Goal: Information Seeking & Learning: Check status

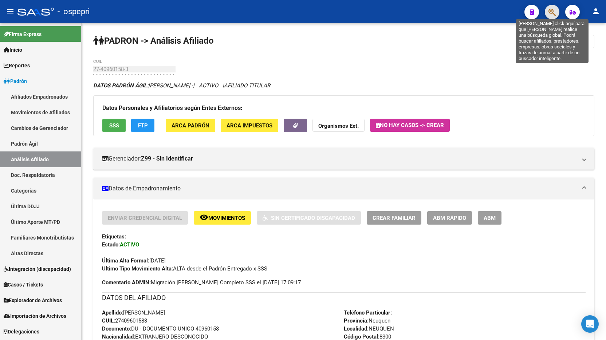
click at [549, 13] on icon "button" at bounding box center [552, 12] width 7 height 8
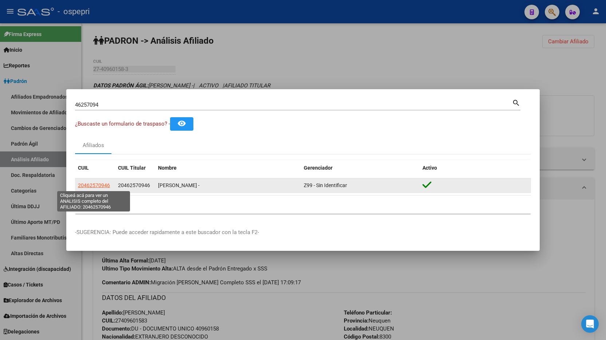
click at [94, 184] on span "20462570946" at bounding box center [94, 186] width 32 height 6
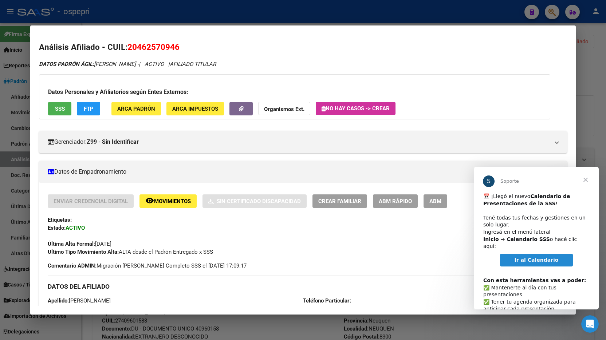
click at [587, 178] on span "Cerrar" at bounding box center [586, 180] width 26 height 26
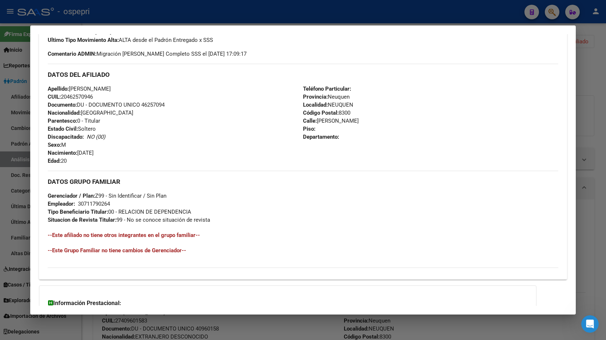
scroll to position [282, 0]
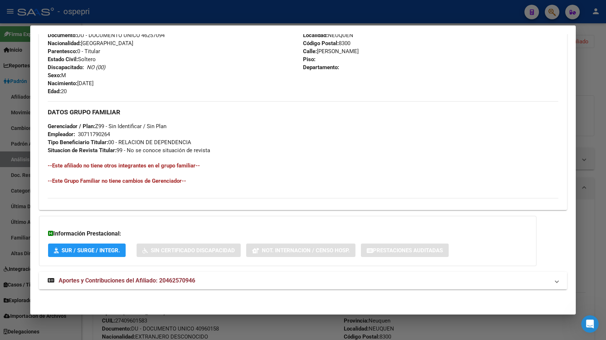
click at [196, 283] on mat-panel-title "Aportes y Contribuciones del Afiliado: 20462570946" at bounding box center [299, 281] width 502 height 9
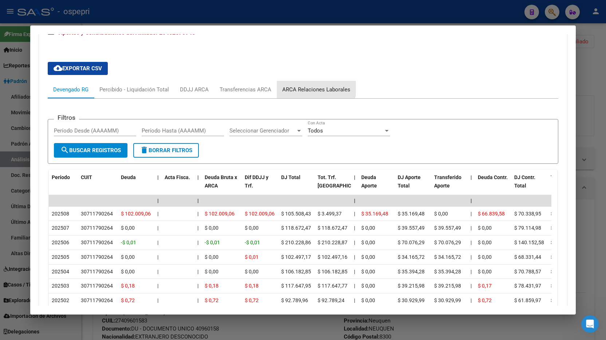
click at [310, 82] on div "ARCA Relaciones Laborales" at bounding box center [316, 89] width 79 height 17
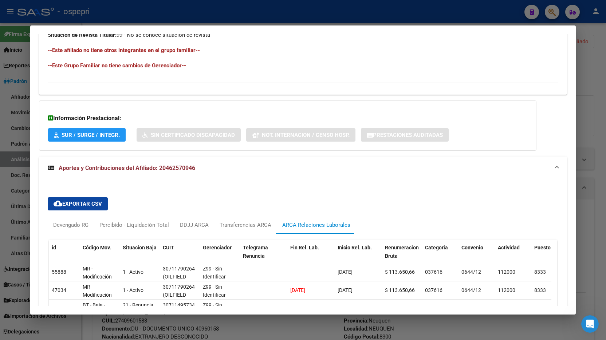
scroll to position [524, 0]
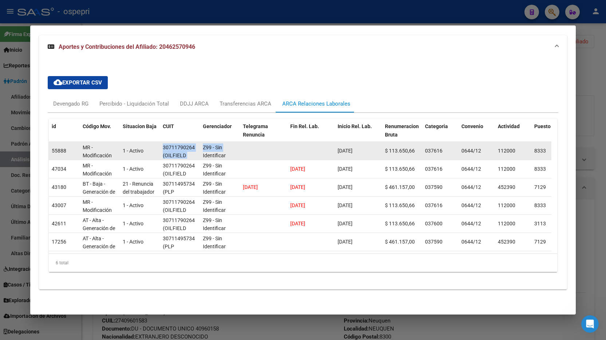
drag, startPoint x: 159, startPoint y: 147, endPoint x: 201, endPoint y: 146, distance: 41.9
click at [201, 146] on div "55888 MR - Modificación de datos en la relación CUIT –CUIL 1 - Activo 307117902…" at bounding box center [501, 151] width 905 height 18
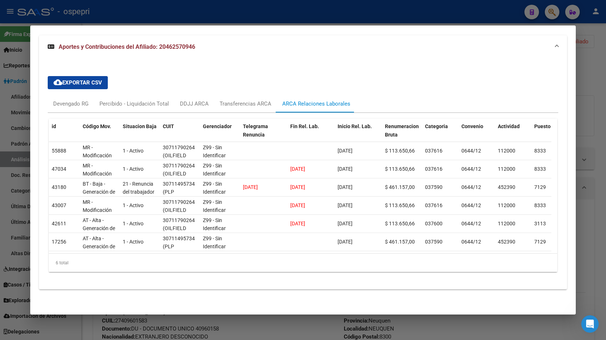
click at [594, 73] on div at bounding box center [303, 170] width 606 height 340
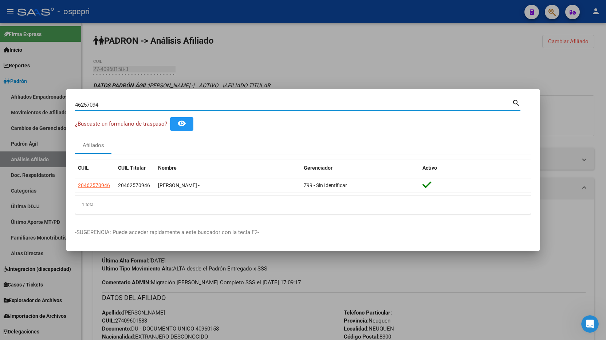
click at [98, 102] on input "46257094" at bounding box center [293, 105] width 437 height 7
paste input "32424467"
type input "32424467"
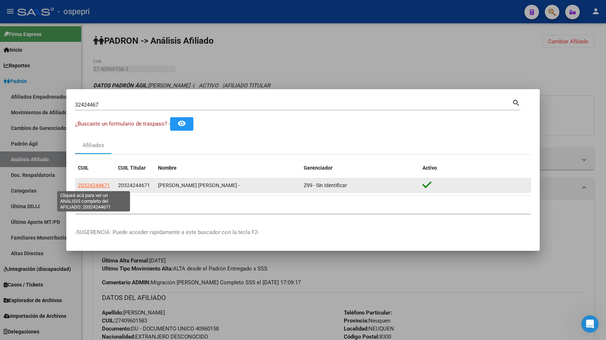
click at [93, 183] on span "20324244671" at bounding box center [94, 186] width 32 height 6
type textarea "20324244671"
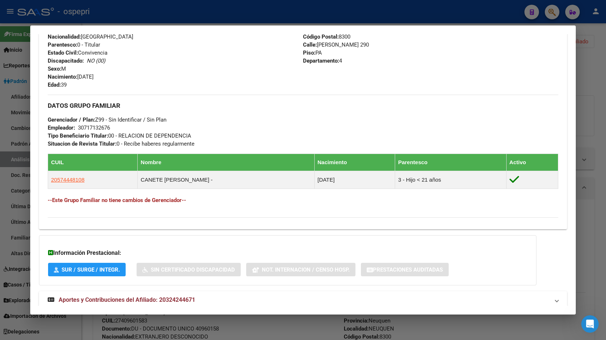
scroll to position [308, 0]
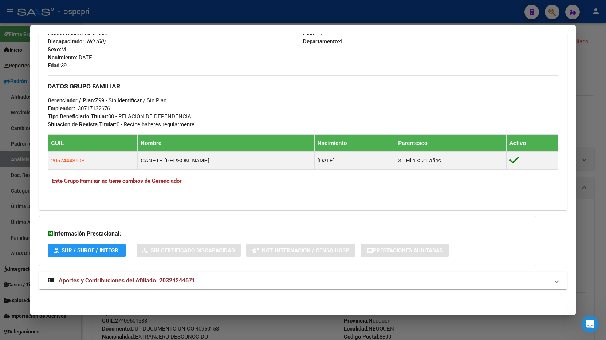
click at [591, 72] on div at bounding box center [303, 170] width 606 height 340
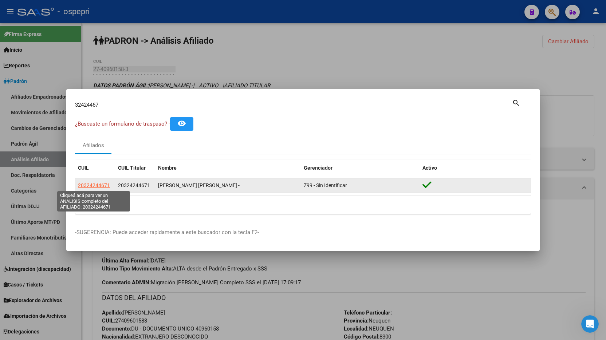
click at [93, 187] on span "20324244671" at bounding box center [94, 186] width 32 height 6
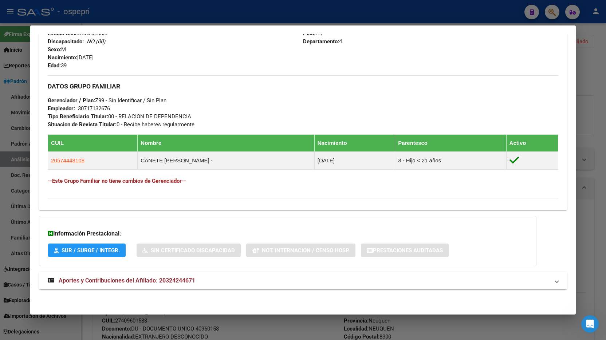
click at [202, 283] on mat-panel-title "Aportes y Contribuciones del Afiliado: 20324244671" at bounding box center [299, 281] width 502 height 9
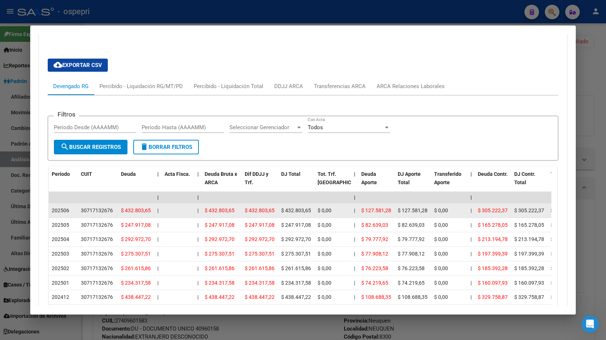
scroll to position [599, 0]
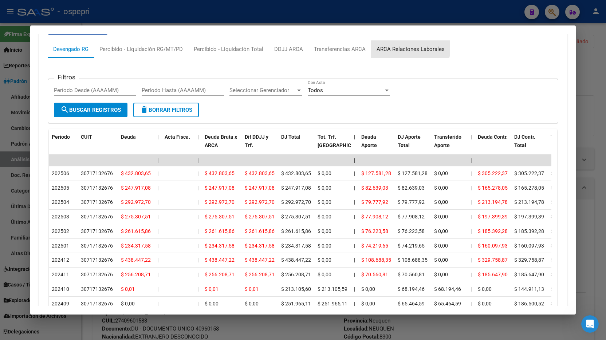
click at [403, 46] on div "ARCA Relaciones Laborales" at bounding box center [411, 49] width 68 height 8
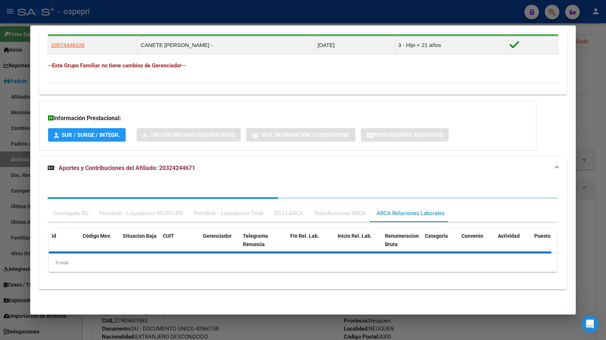
scroll to position [457, 0]
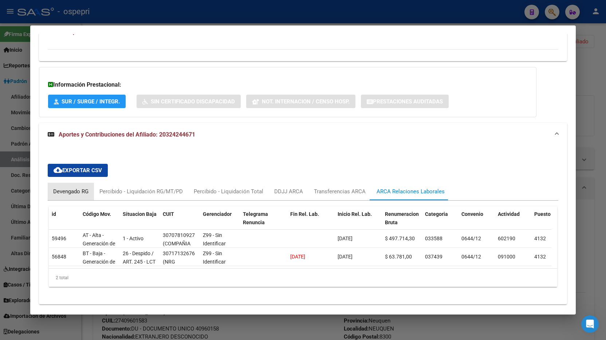
click at [60, 192] on div "Devengado RG" at bounding box center [70, 192] width 35 height 8
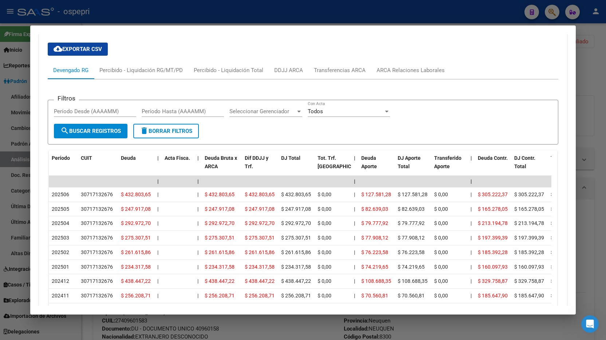
scroll to position [566, 0]
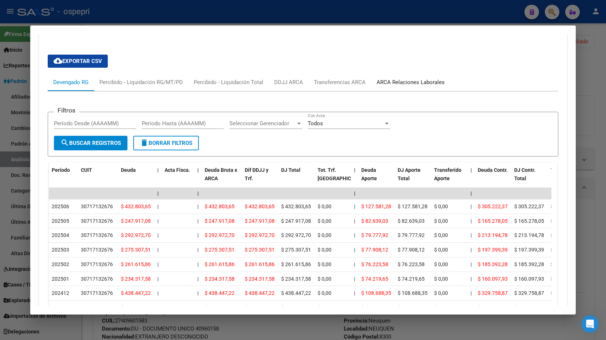
click at [403, 86] on div "ARCA Relaciones Laborales" at bounding box center [411, 82] width 68 height 8
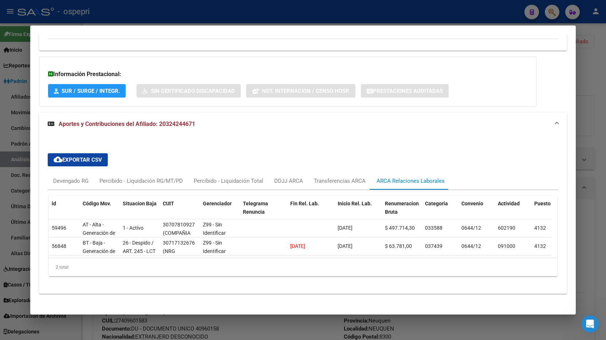
scroll to position [477, 0]
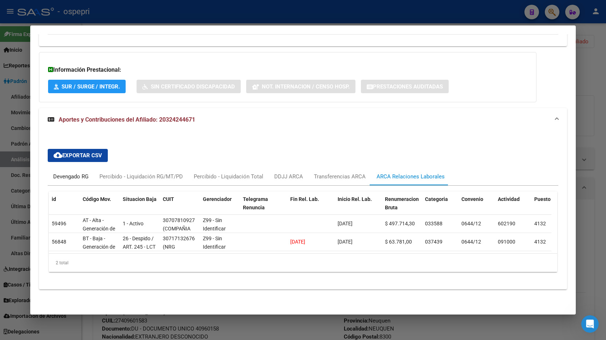
click at [62, 175] on div "Devengado RG" at bounding box center [70, 177] width 35 height 8
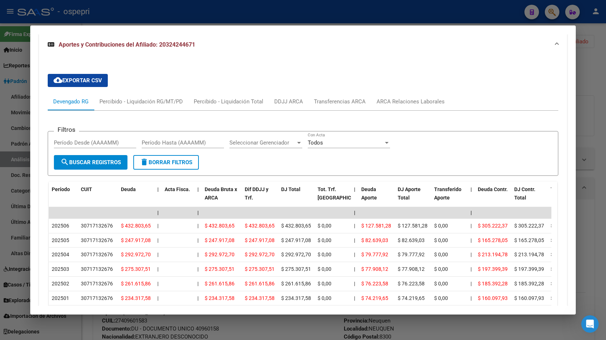
scroll to position [586, 0]
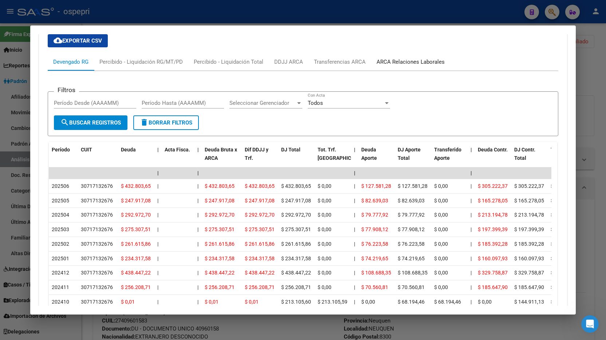
click at [412, 60] on div "ARCA Relaciones Laborales" at bounding box center [411, 62] width 68 height 8
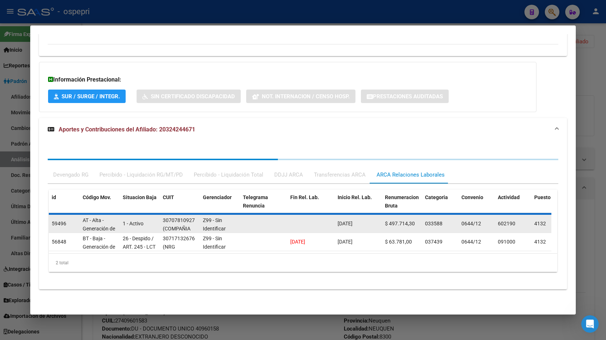
scroll to position [477, 0]
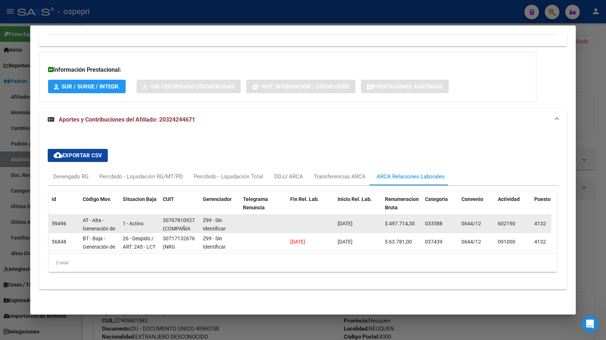
click at [358, 220] on datatable-body-cell "[DATE]" at bounding box center [358, 224] width 47 height 18
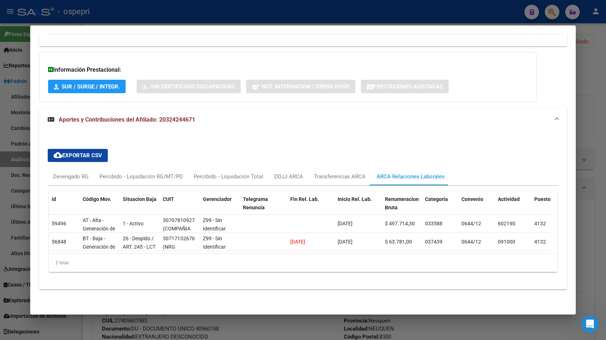
click at [578, 91] on div at bounding box center [303, 170] width 606 height 340
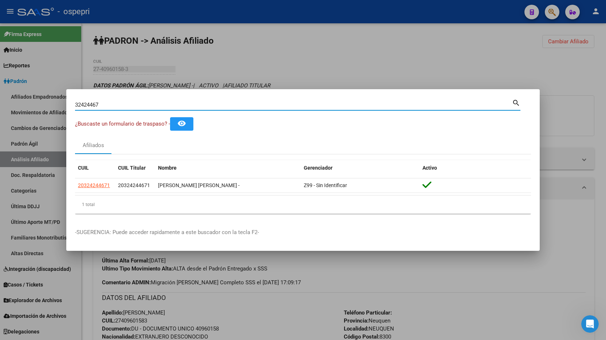
click at [134, 102] on input "32424467" at bounding box center [293, 105] width 437 height 7
paste input "6258090"
type input "36258090"
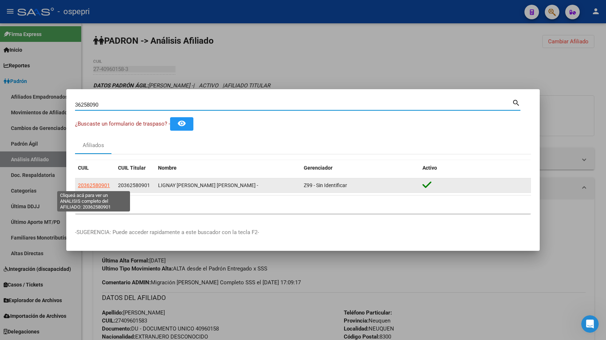
click at [99, 183] on span "20362580901" at bounding box center [94, 186] width 32 height 6
type textarea "20362580901"
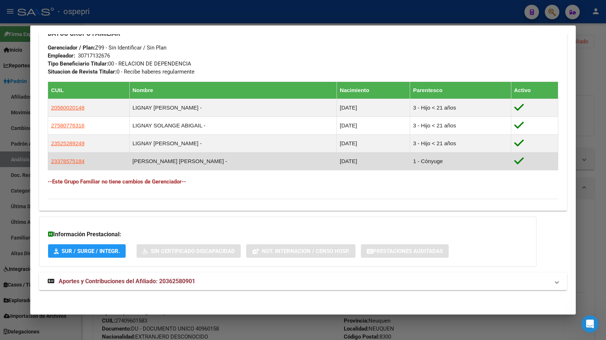
scroll to position [361, 0]
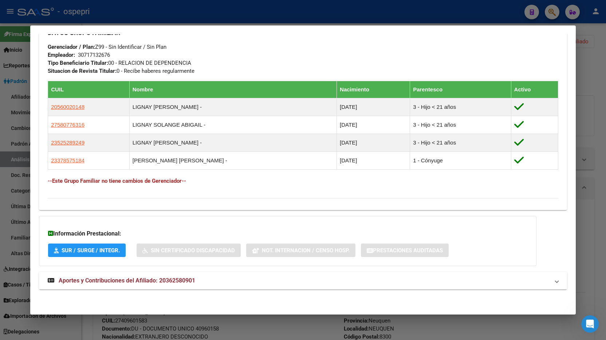
click at [140, 277] on strong "Aportes y Contribuciones del Afiliado: 20362580901" at bounding box center [122, 281] width 148 height 9
click at [138, 281] on span "Aportes y Contribuciones del Afiliado: 20362580901" at bounding box center [127, 283] width 137 height 7
click at [135, 278] on span "Aportes y Contribuciones del Afiliado: 20362580901" at bounding box center [127, 280] width 137 height 7
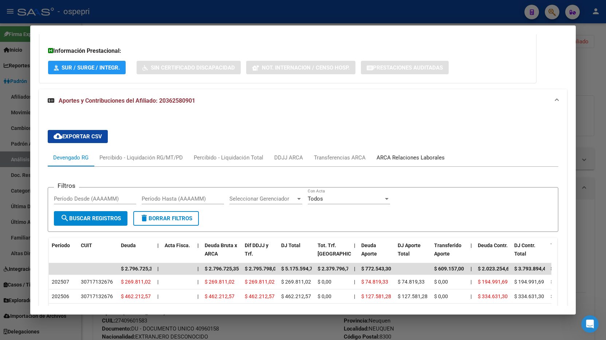
click at [380, 153] on div "ARCA Relaciones Laborales" at bounding box center [410, 157] width 79 height 17
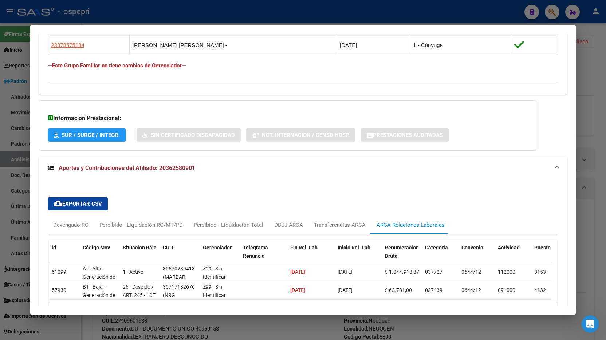
scroll to position [531, 0]
